Goal: Find specific page/section: Find specific page/section

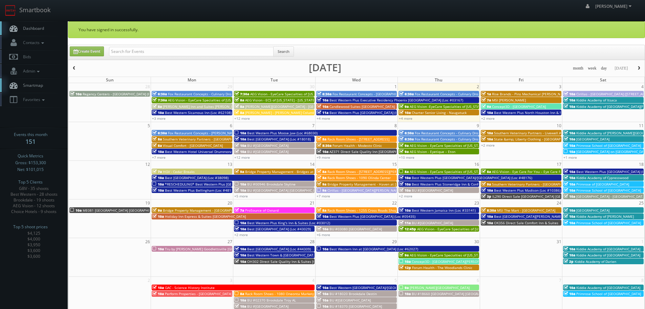
click at [36, 107] on ul "Dashboard Contacts Manage Photographers Photographers Map Add Photographer Mana…" at bounding box center [34, 63] width 68 height 85
click at [37, 104] on link "Favorites" at bounding box center [34, 99] width 68 height 14
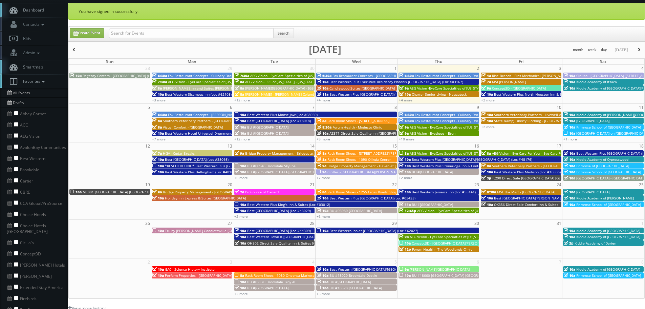
scroll to position [34, 0]
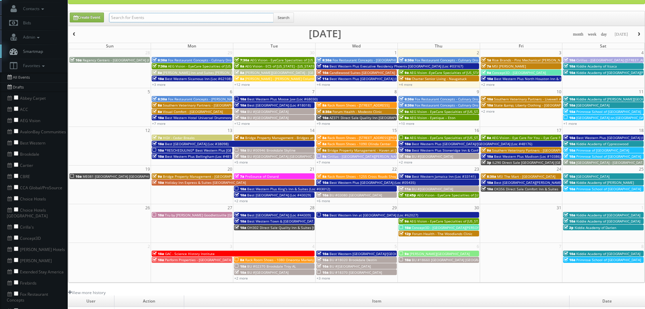
click at [138, 20] on input "text" at bounding box center [191, 17] width 165 height 9
type input "howl"
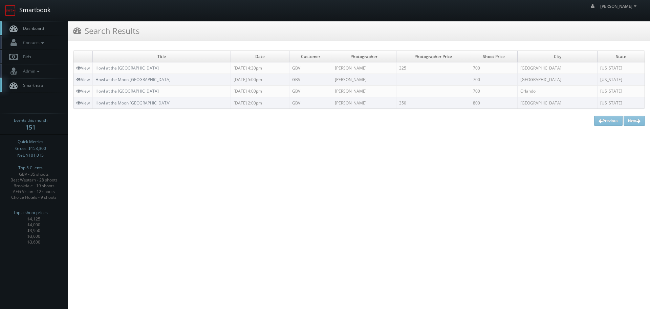
click at [38, 15] on link "Smartbook" at bounding box center [28, 10] width 56 height 21
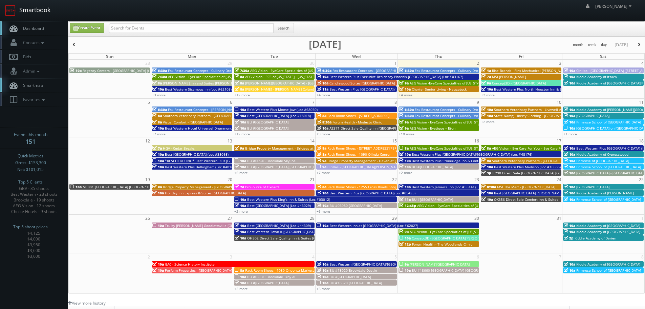
click at [32, 13] on link "Smartbook" at bounding box center [28, 10] width 56 height 21
click at [35, 97] on span "Favorites" at bounding box center [33, 100] width 27 height 6
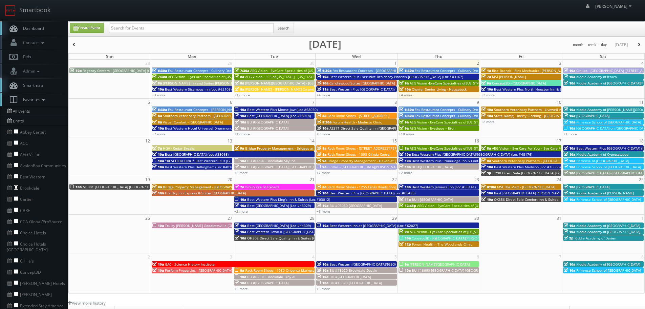
click at [16, 187] on input "checkbox" at bounding box center [16, 187] width 4 height 4
checkbox input "true"
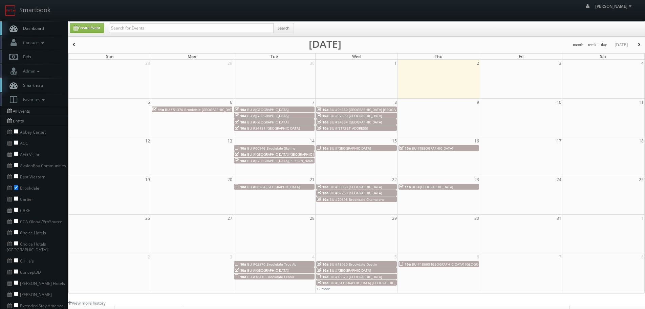
click at [73, 44] on span "button" at bounding box center [74, 45] width 5 height 4
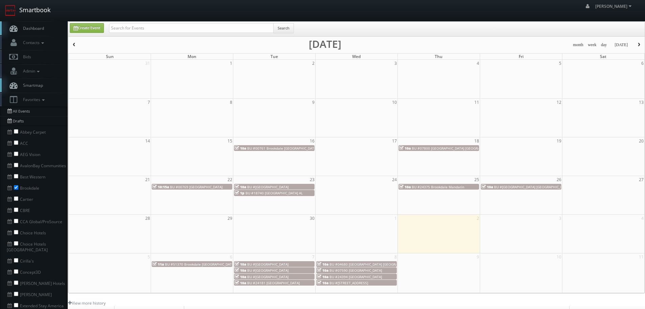
click at [38, 13] on link "Smartbook" at bounding box center [28, 10] width 56 height 21
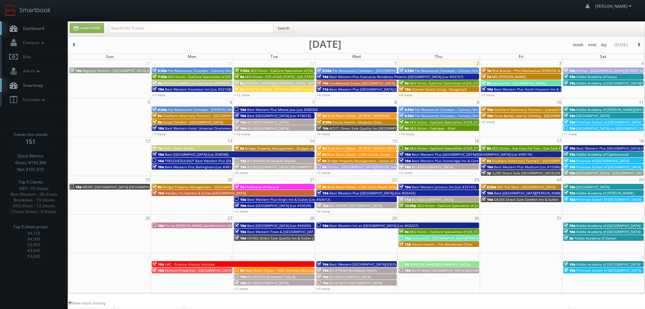
click at [640, 49] on button "button" at bounding box center [639, 45] width 12 height 8
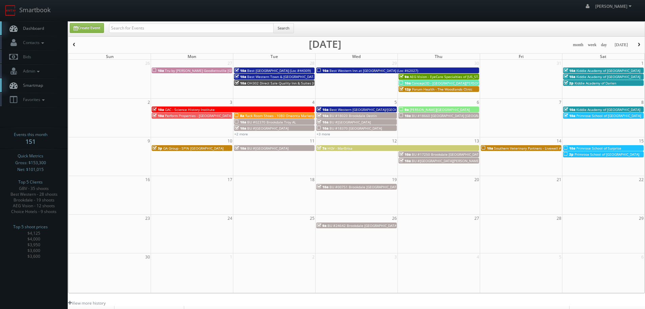
click at [639, 46] on span "button" at bounding box center [639, 45] width 5 height 4
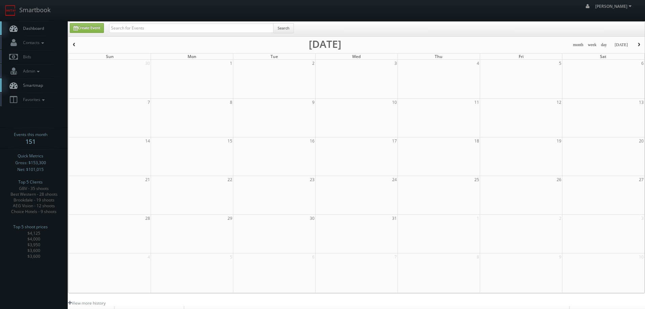
click at [75, 43] on span "button" at bounding box center [74, 45] width 5 height 4
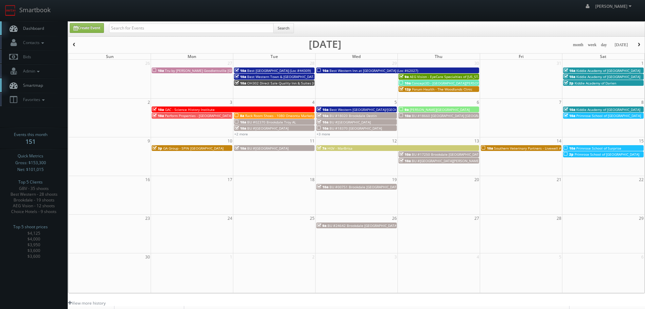
click at [640, 45] on span "button" at bounding box center [639, 45] width 5 height 4
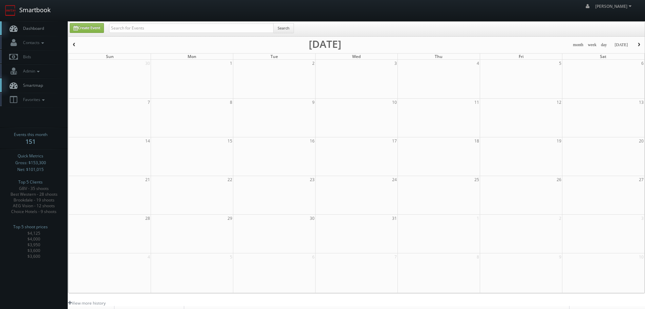
click at [33, 10] on link "Smartbook" at bounding box center [28, 10] width 56 height 21
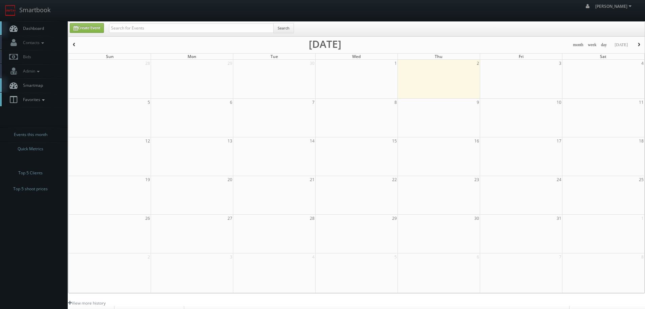
click at [41, 101] on span "Favorites" at bounding box center [33, 100] width 27 height 6
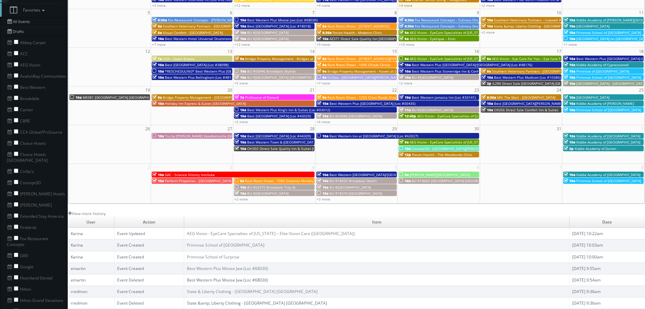
scroll to position [102, 0]
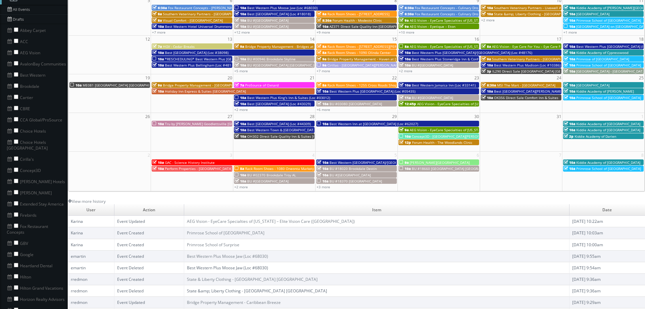
click at [16, 250] on li "Google" at bounding box center [34, 253] width 68 height 11
click at [16, 251] on input "checkbox" at bounding box center [16, 253] width 4 height 4
checkbox input "true"
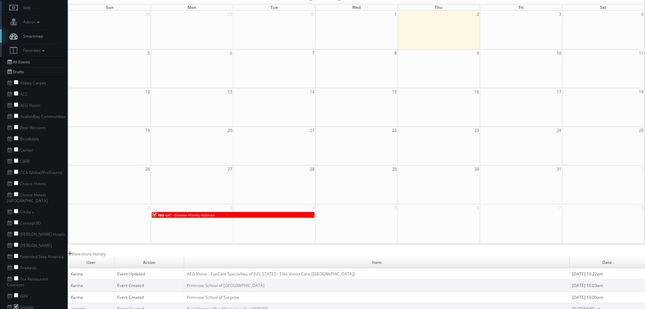
scroll to position [0, 0]
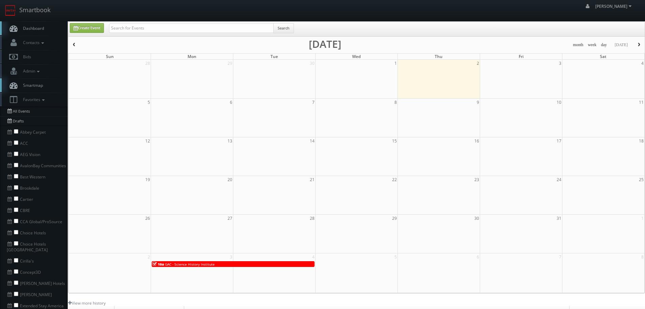
click at [78, 44] on button "button" at bounding box center [74, 45] width 12 height 8
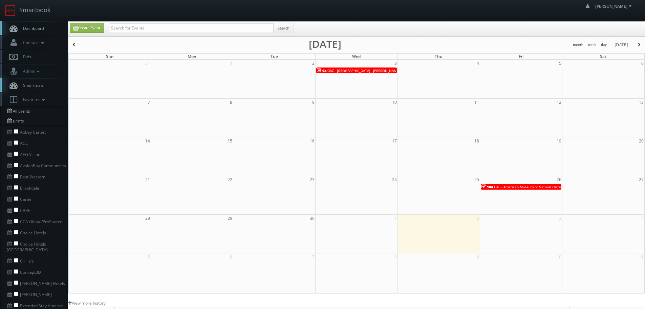
click at [536, 187] on span "GAC - American Museum of Natural History (tour edits)" at bounding box center [538, 186] width 89 height 5
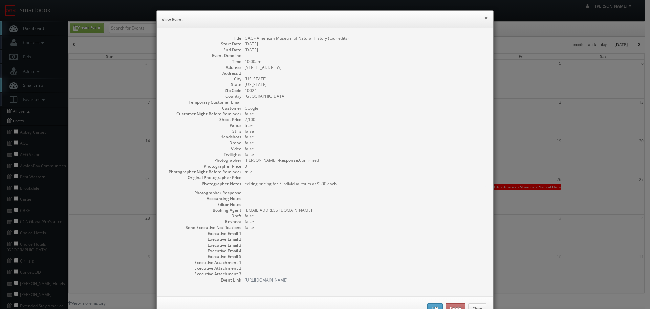
click at [484, 18] on button "×" at bounding box center [486, 18] width 4 height 5
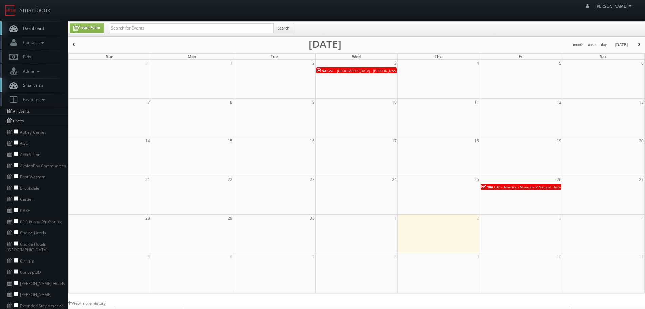
click at [358, 73] on div "31 1 2 3 4 5 6 9a GAC - Museu do Amanhã - Claudia Andujar" at bounding box center [357, 67] width 576 height 14
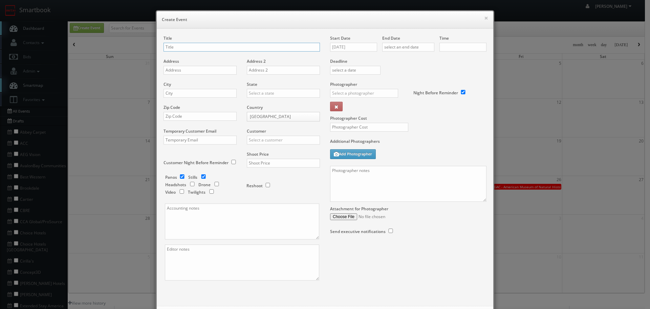
checkbox input "true"
type input "10:00am"
checkbox input "true"
click at [486, 16] on button "×" at bounding box center [486, 18] width 4 height 5
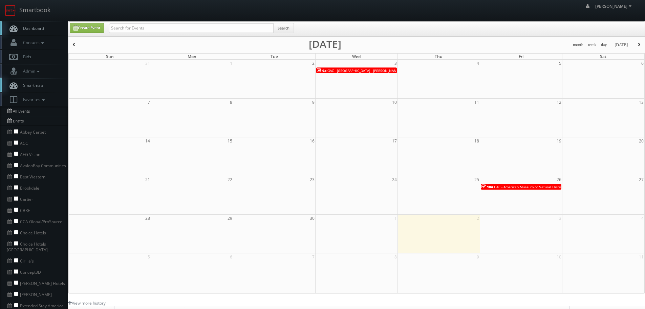
click at [382, 70] on span "GAC - Museu do Amanhã - Claudia Andujar" at bounding box center [363, 70] width 72 height 5
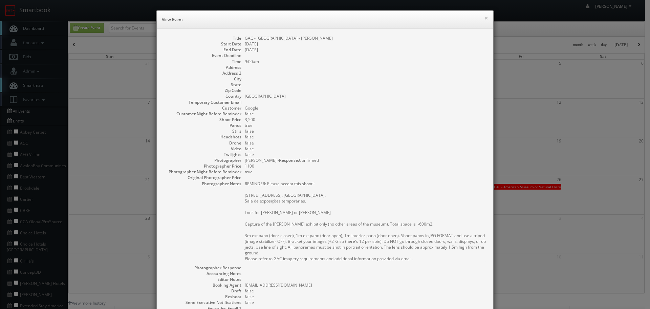
click at [488, 15] on div "× View Event" at bounding box center [325, 19] width 337 height 17
click at [485, 18] on button "×" at bounding box center [486, 18] width 4 height 5
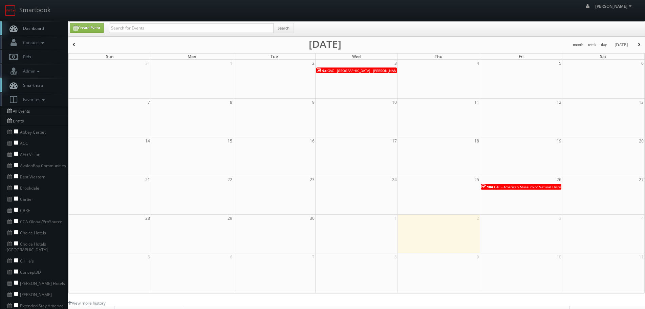
click at [639, 44] on span "button" at bounding box center [639, 45] width 5 height 4
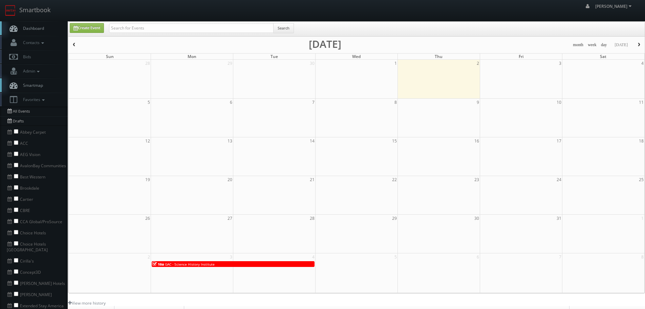
click at [192, 263] on span "GAC - Science History Institute" at bounding box center [190, 263] width 50 height 5
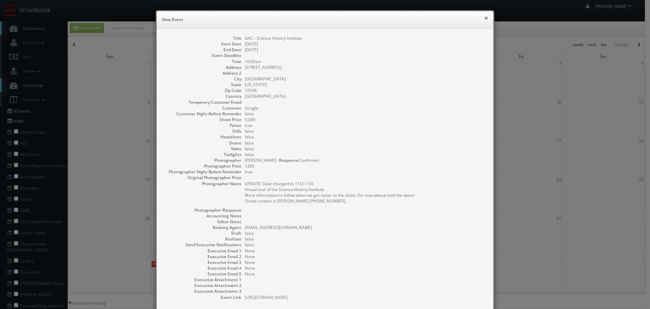
click at [484, 19] on button "×" at bounding box center [486, 18] width 4 height 5
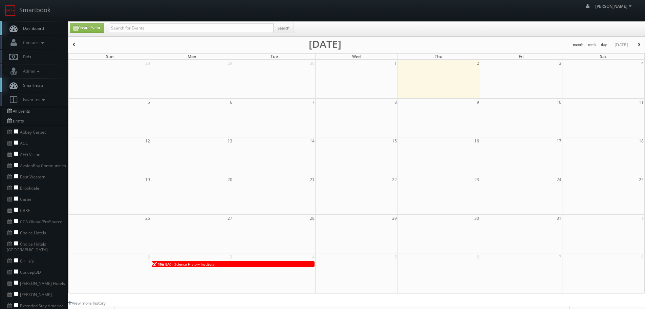
click at [72, 45] on span "button" at bounding box center [74, 45] width 5 height 4
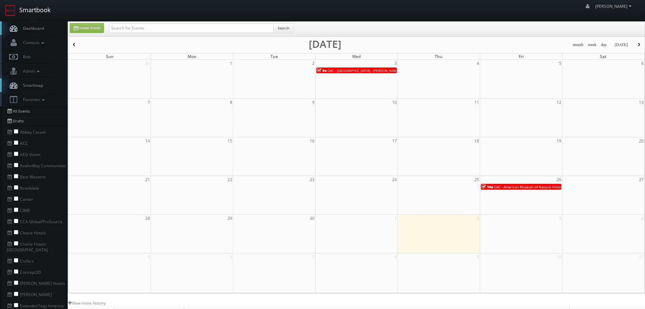
click at [35, 14] on link "Smartbook" at bounding box center [28, 10] width 56 height 21
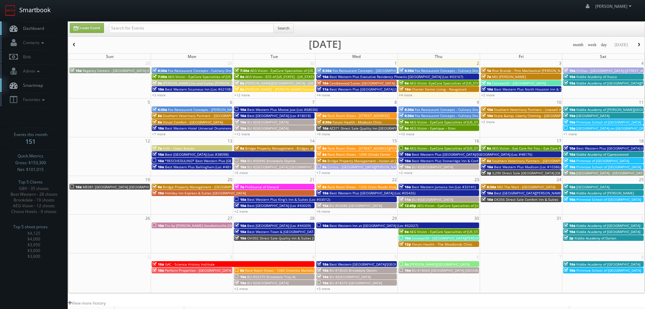
click at [43, 13] on link "Smartbook" at bounding box center [28, 10] width 56 height 21
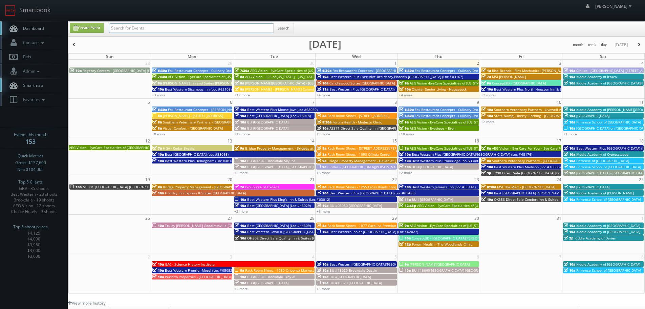
click at [248, 25] on input "text" at bounding box center [191, 27] width 165 height 9
type input "banyon"
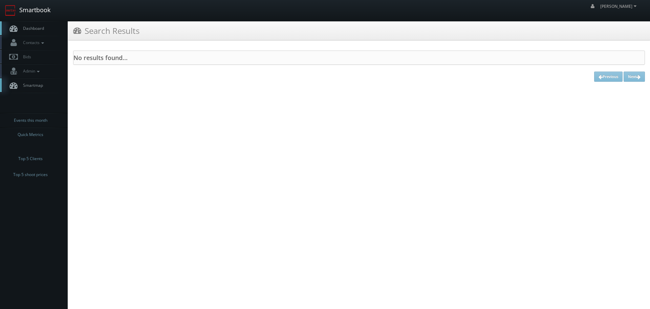
click at [44, 8] on link "Smartbook" at bounding box center [28, 10] width 56 height 21
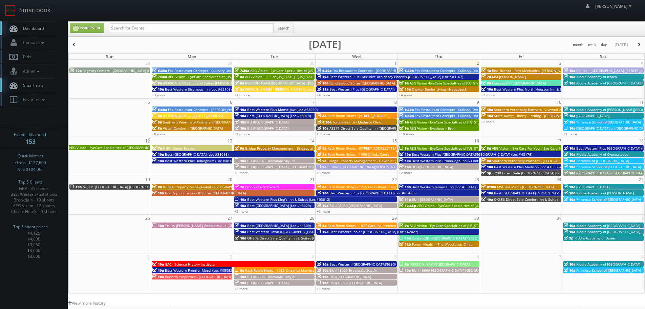
click at [194, 35] on div "Search" at bounding box center [201, 29] width 185 height 13
paste input "Banyan Everton"
click at [193, 29] on input "Banyan Everton" at bounding box center [191, 27] width 165 height 9
type input "Banyan Everton"
